Goal: Task Accomplishment & Management: Manage account settings

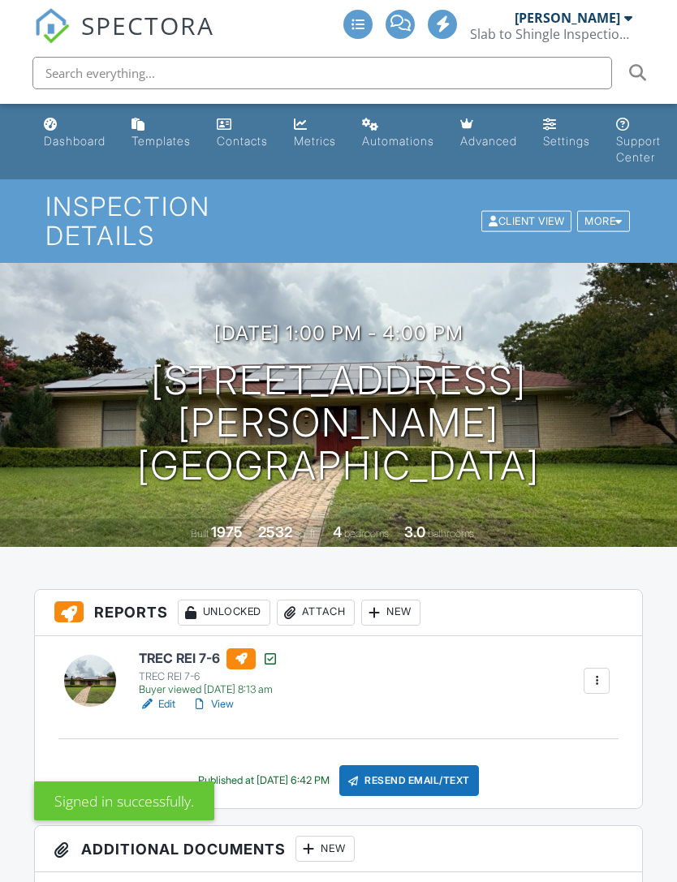
click at [59, 145] on div "Dashboard" at bounding box center [75, 141] width 62 height 14
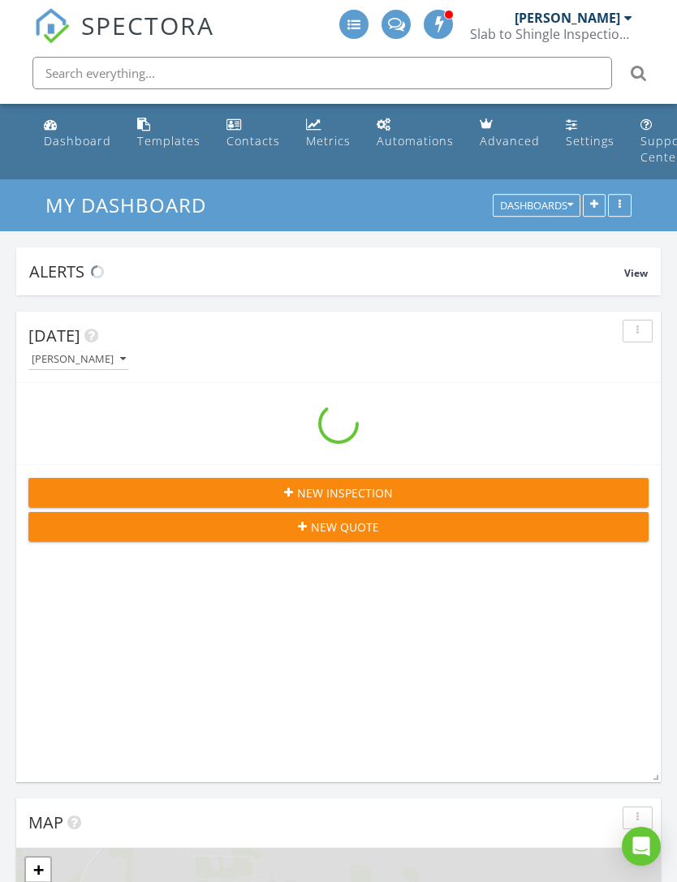
scroll to position [2775, 677]
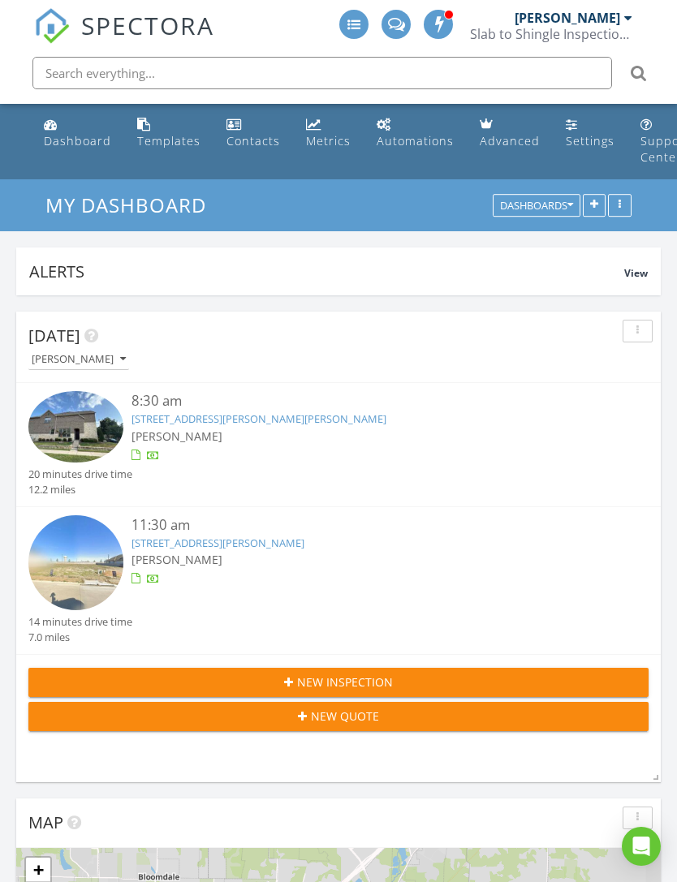
click at [213, 428] on div "[PERSON_NAME]" at bounding box center [363, 436] width 465 height 17
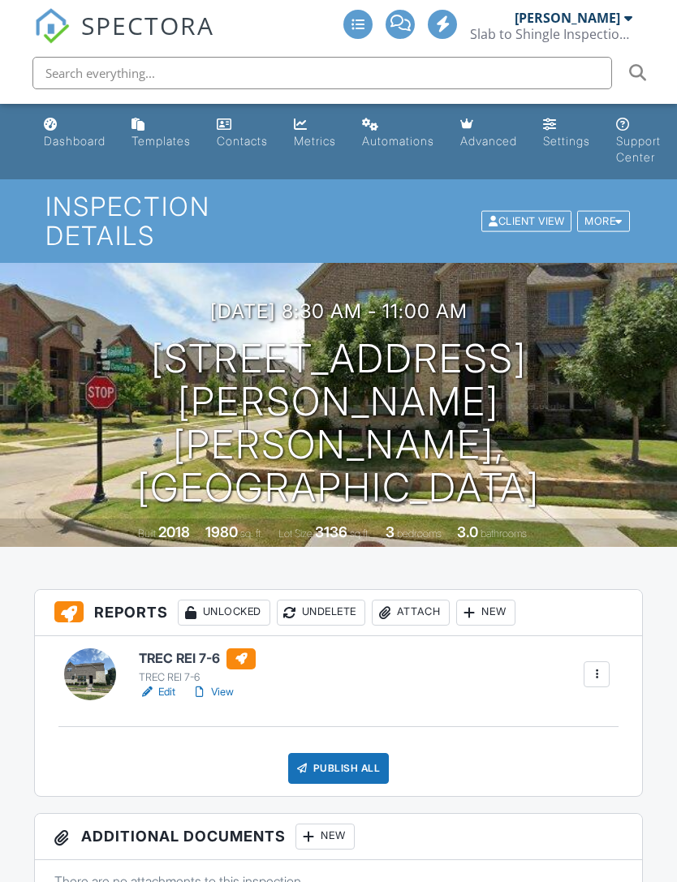
click at [217, 684] on link "View" at bounding box center [212, 692] width 42 height 16
click at [72, 130] on link "Dashboard" at bounding box center [74, 133] width 75 height 46
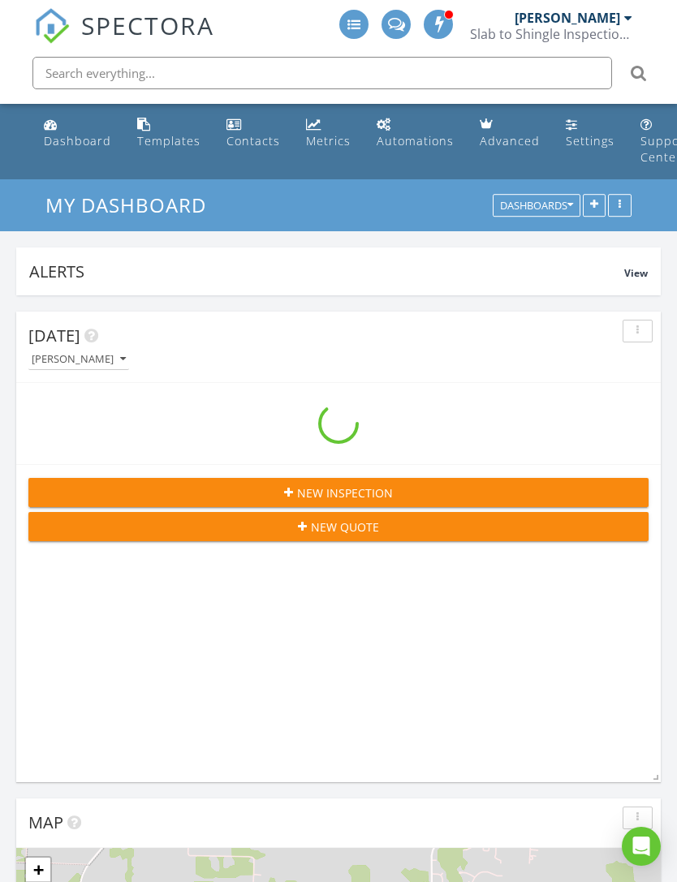
scroll to position [2775, 677]
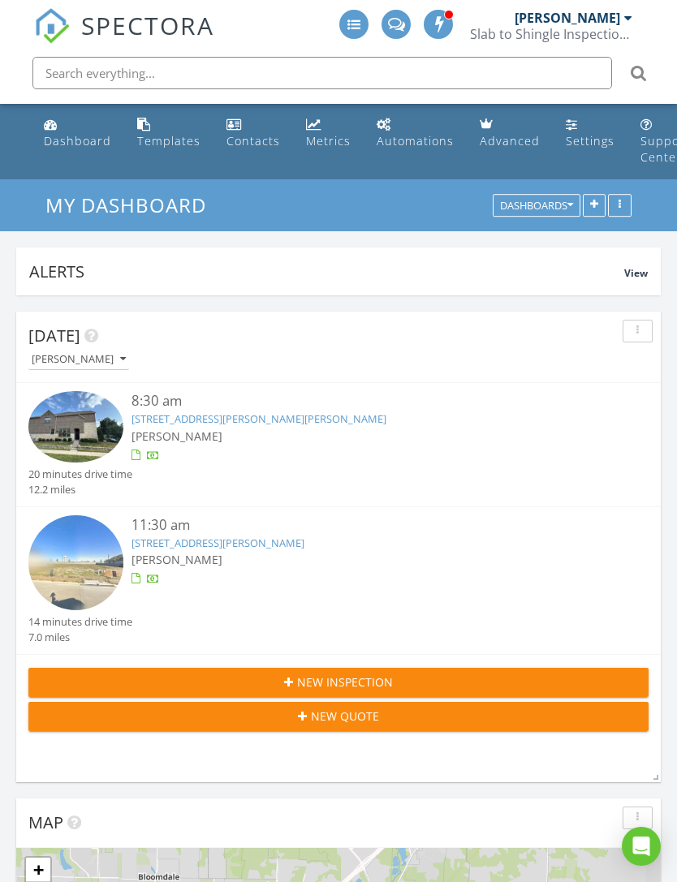
click at [168, 414] on link "3120 Gaylord Dr, McKinney, TX 75070" at bounding box center [258, 418] width 255 height 15
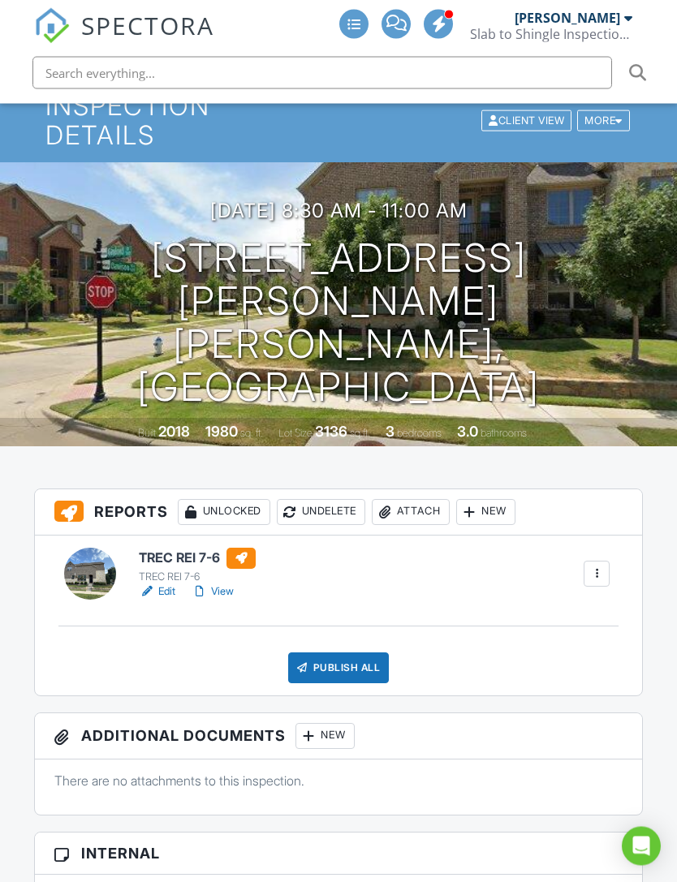
scroll to position [101, 0]
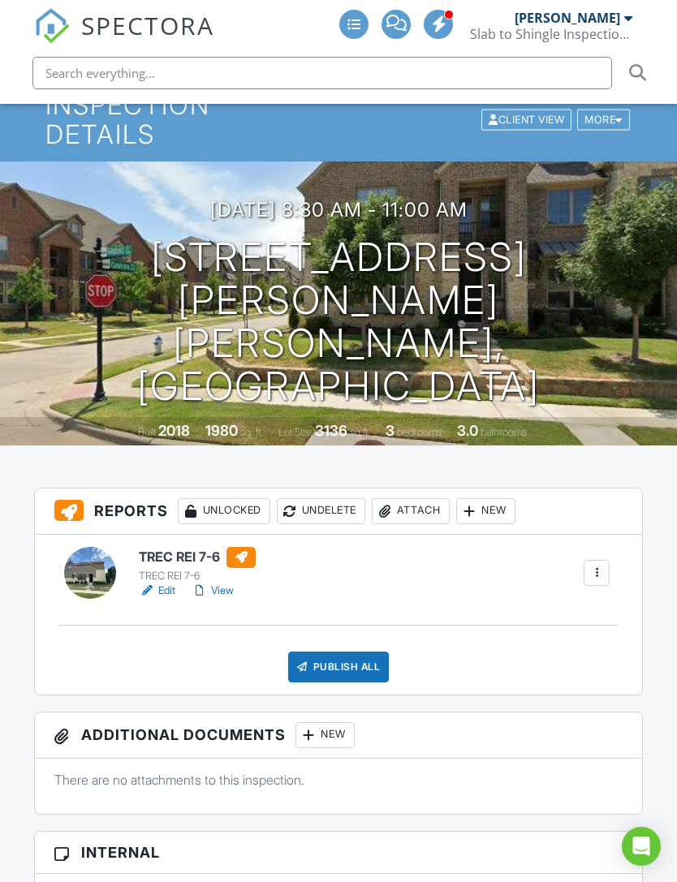
click at [351, 651] on div "Publish All" at bounding box center [338, 666] width 101 height 31
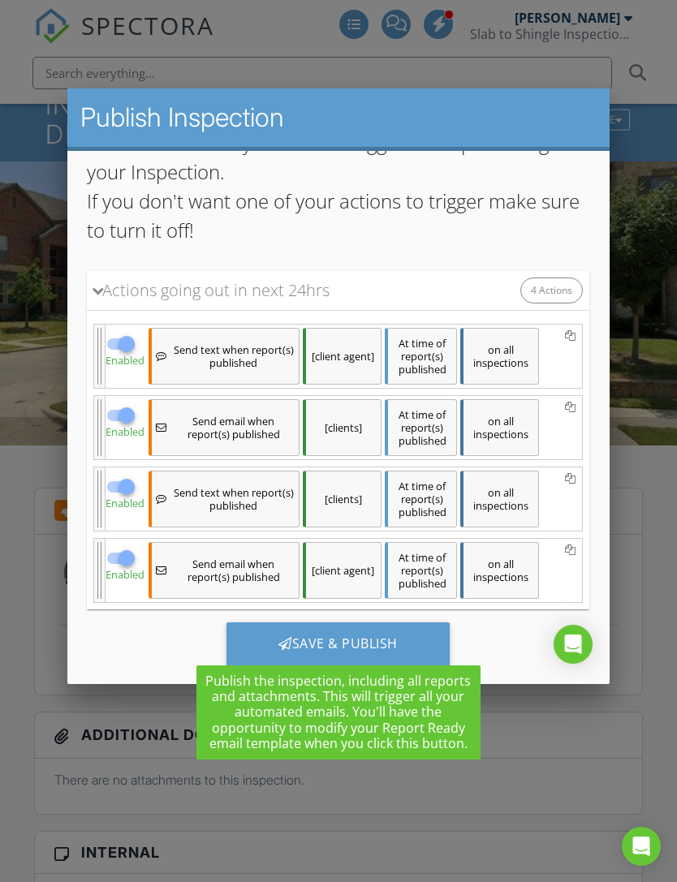
scroll to position [148, 0]
click at [339, 643] on div "Save & Publish" at bounding box center [337, 644] width 223 height 44
